Goal: Navigation & Orientation: Find specific page/section

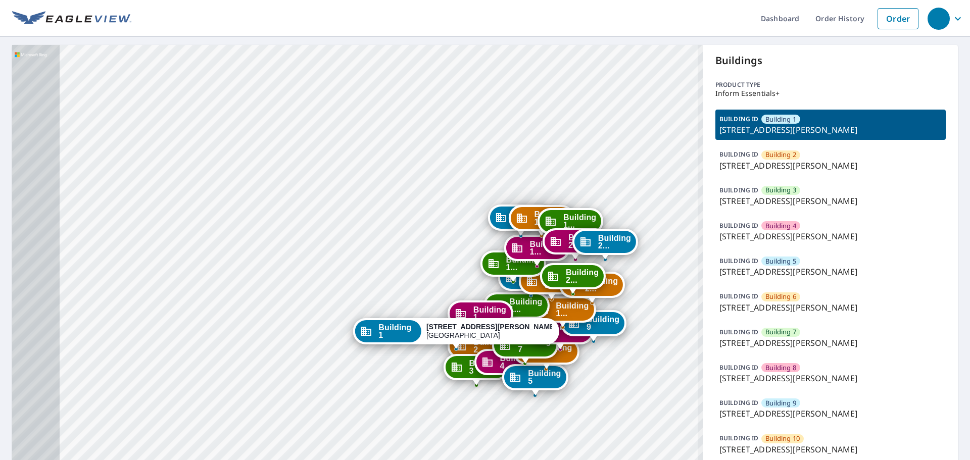
drag, startPoint x: 547, startPoint y: 128, endPoint x: 554, endPoint y: 96, distance: 32.6
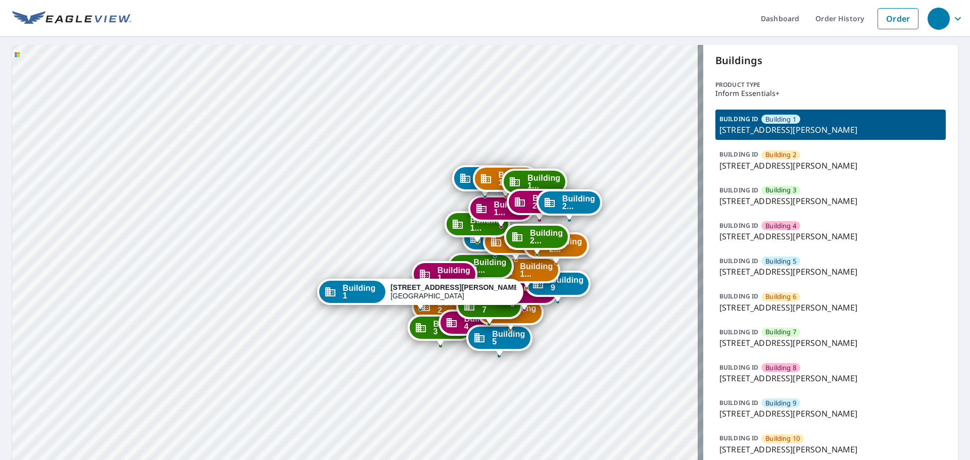
drag, startPoint x: 304, startPoint y: 157, endPoint x: 293, endPoint y: 154, distance: 11.9
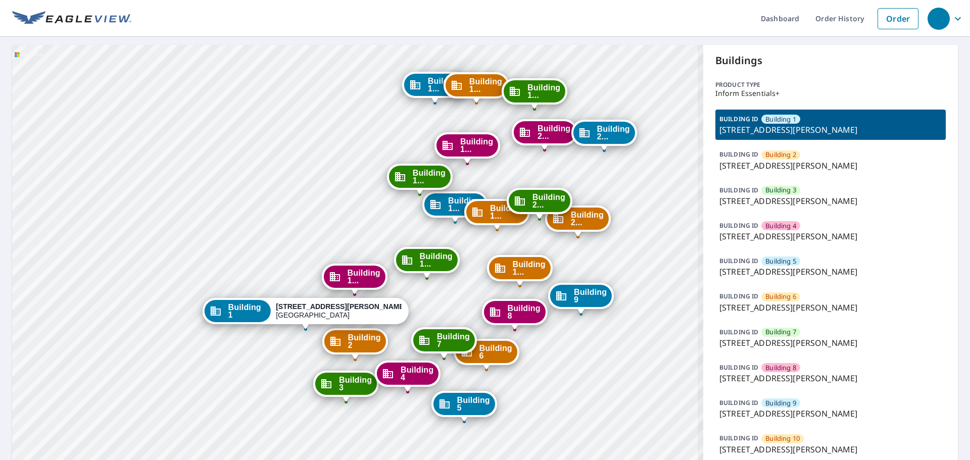
drag, startPoint x: 312, startPoint y: 194, endPoint x: 300, endPoint y: 174, distance: 23.1
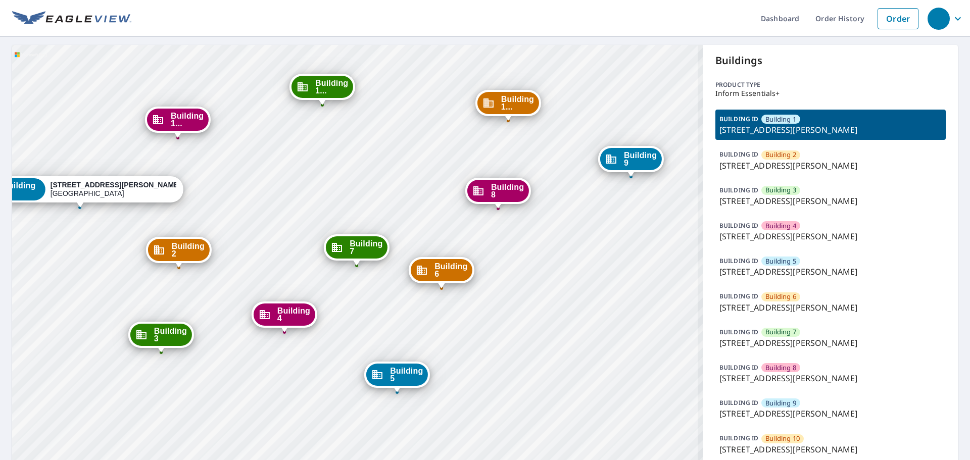
drag, startPoint x: 524, startPoint y: 351, endPoint x: 520, endPoint y: 275, distance: 75.4
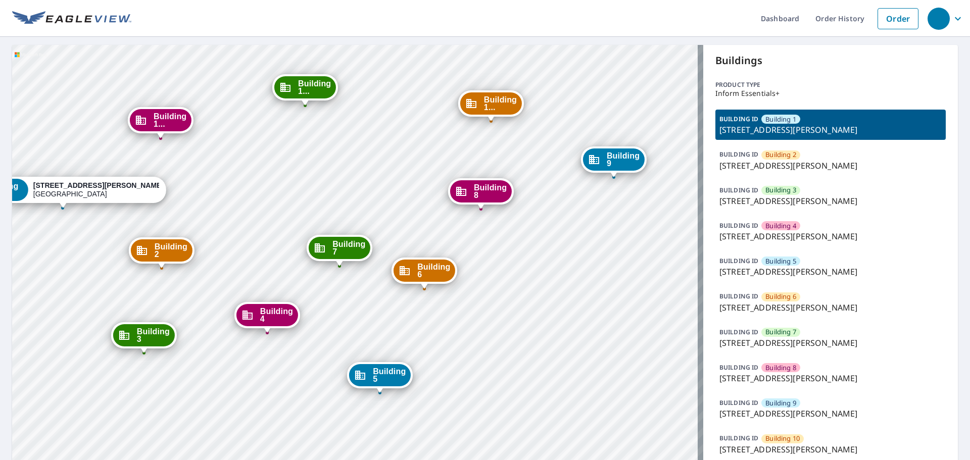
drag, startPoint x: 412, startPoint y: 183, endPoint x: 13, endPoint y: 192, distance: 399.4
